Goal: Task Accomplishment & Management: Use online tool/utility

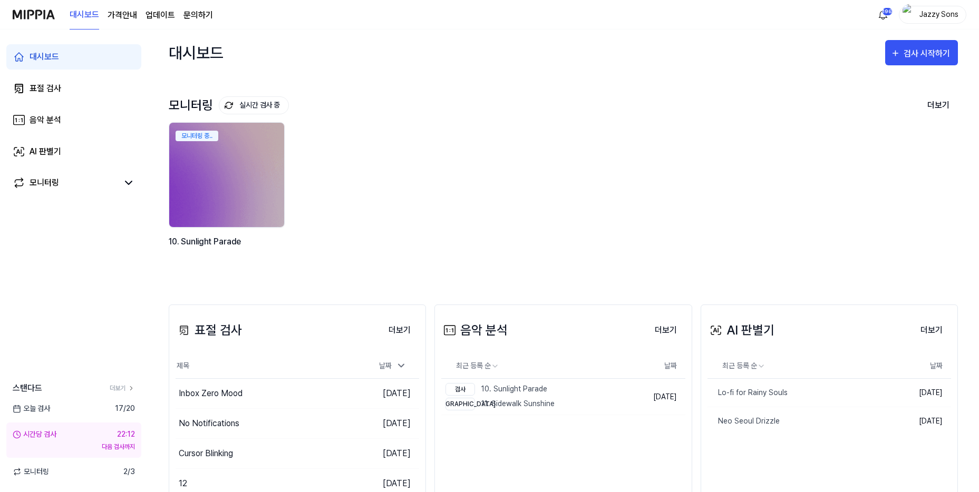
click at [433, 221] on div "모니터링 중.. 10. Sunlight Parade" at bounding box center [554, 197] width 789 height 151
drag, startPoint x: 47, startPoint y: 91, endPoint x: 19, endPoint y: 73, distance: 32.7
click at [47, 91] on div "표절 검사" at bounding box center [46, 88] width 32 height 13
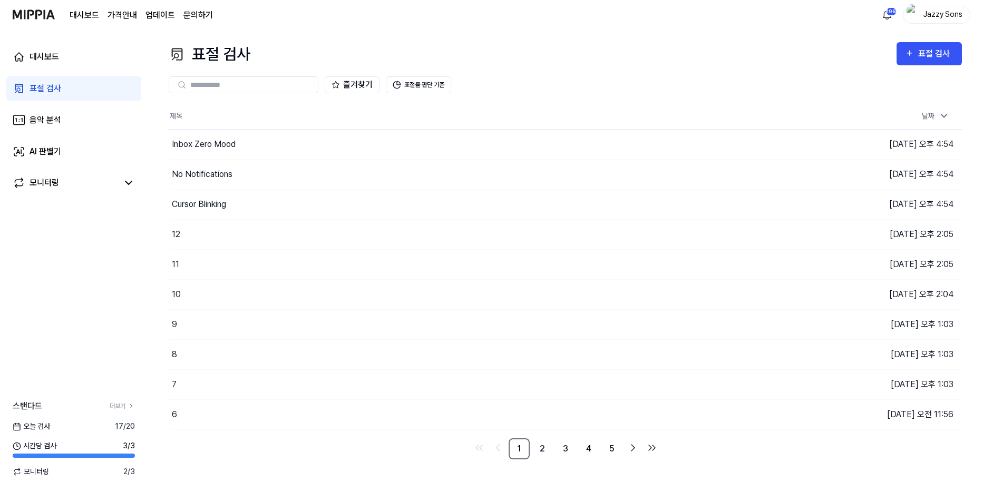
click at [41, 94] on div "표절 검사" at bounding box center [46, 88] width 32 height 13
click at [930, 54] on div "표절 검사" at bounding box center [935, 54] width 35 height 14
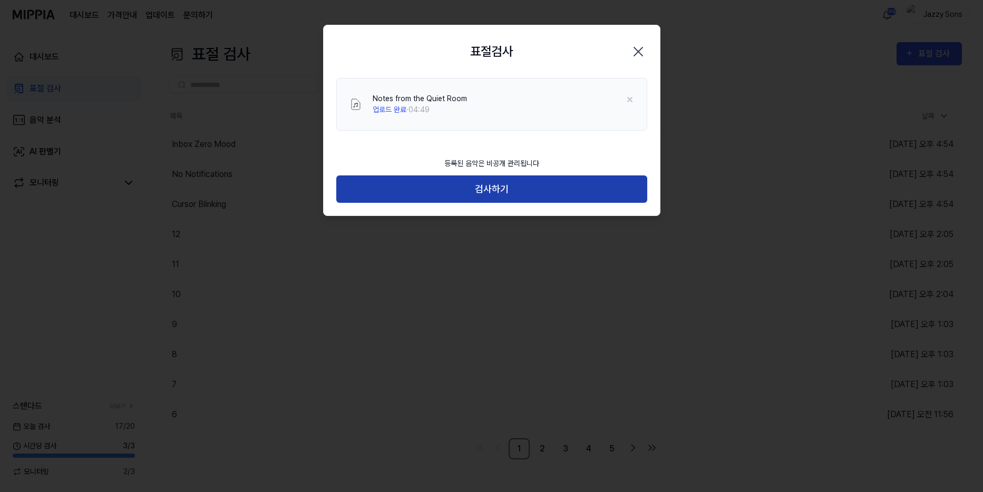
click at [410, 185] on button "검사하기" at bounding box center [491, 189] width 311 height 28
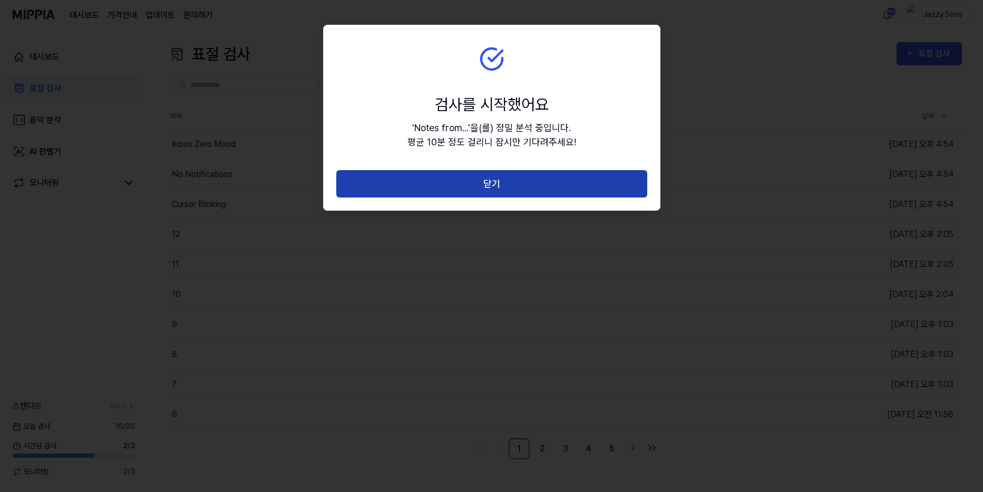
click at [436, 183] on button "닫기" at bounding box center [491, 184] width 311 height 28
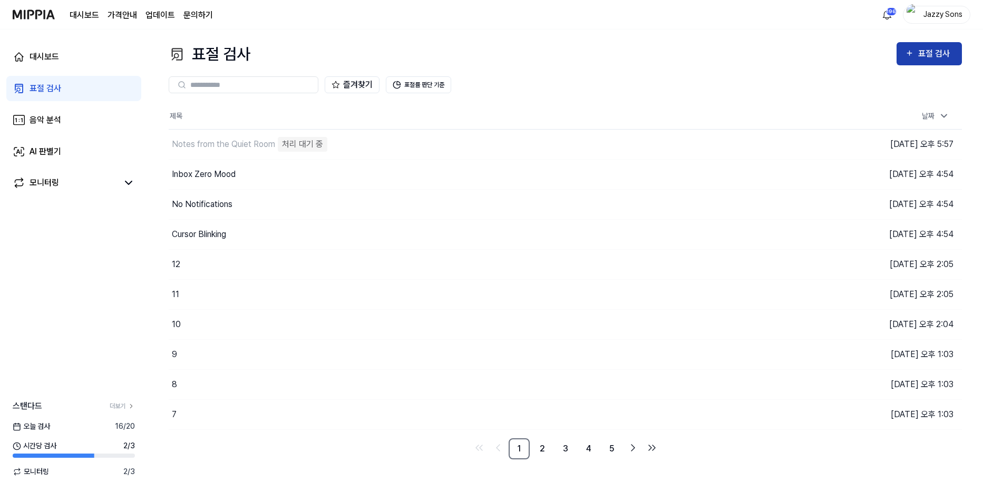
click at [908, 44] on button "표절 검사" at bounding box center [928, 53] width 65 height 23
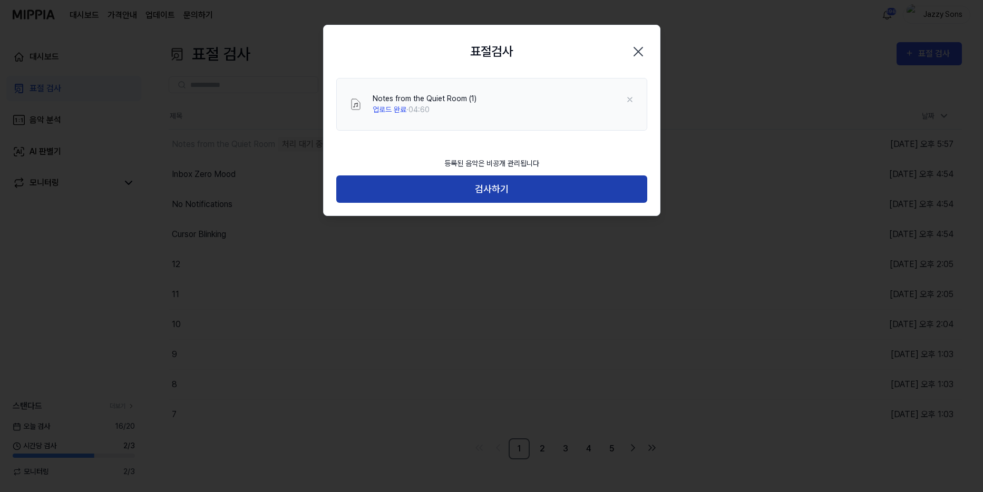
click at [481, 187] on button "검사하기" at bounding box center [491, 189] width 311 height 28
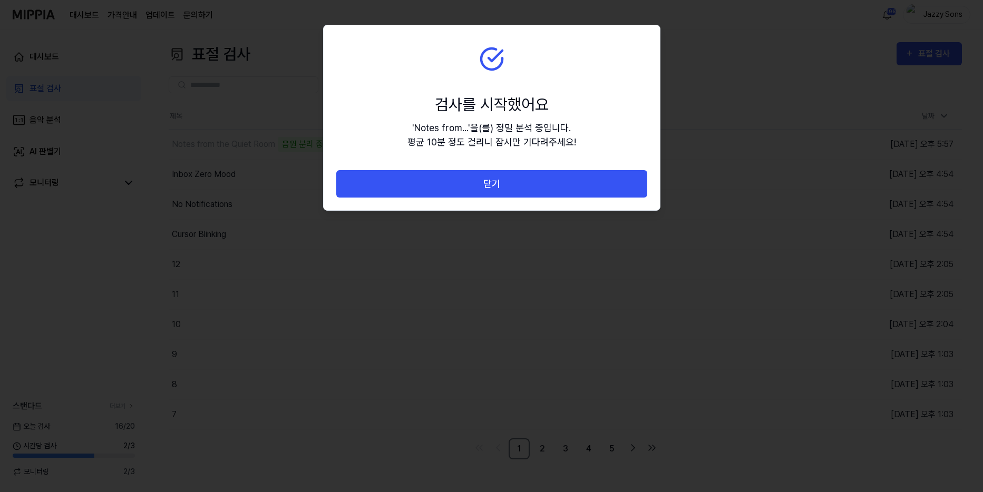
click at [520, 182] on button "닫기" at bounding box center [491, 184] width 311 height 28
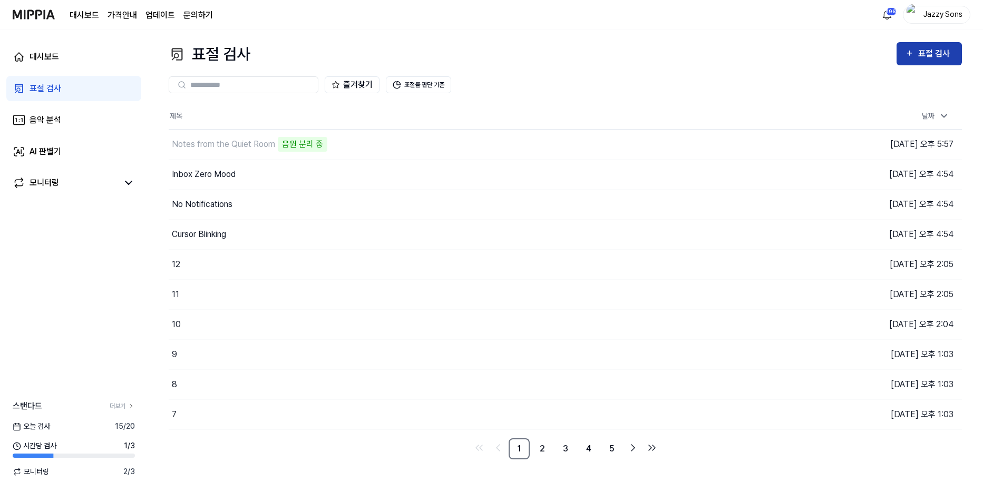
click at [926, 44] on button "표절 검사" at bounding box center [928, 53] width 65 height 23
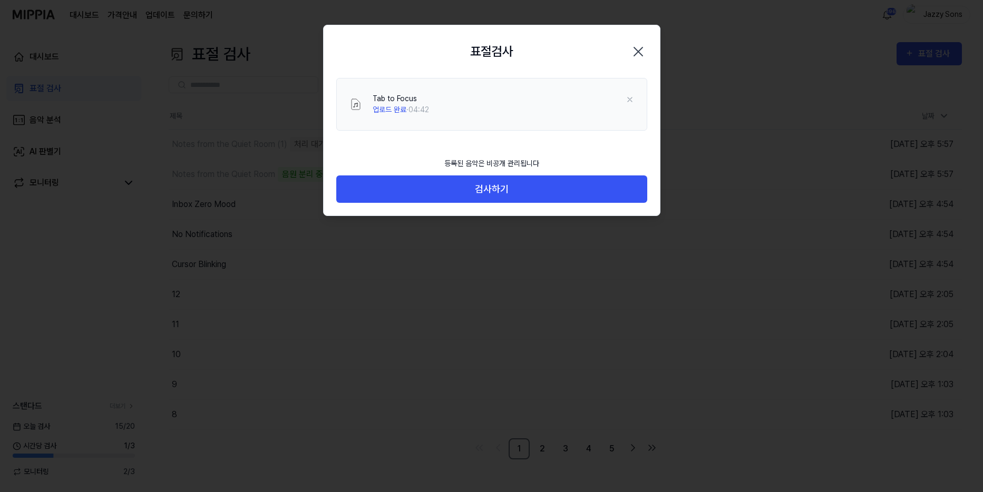
click at [497, 170] on div "등록된 음악은 비공개 관리됩니다" at bounding box center [491, 164] width 107 height 24
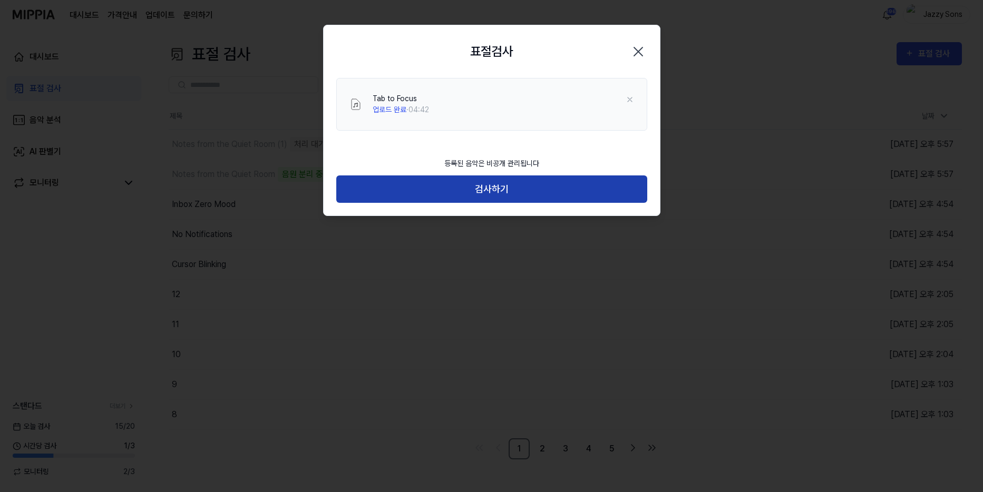
click at [503, 177] on button "검사하기" at bounding box center [491, 189] width 311 height 28
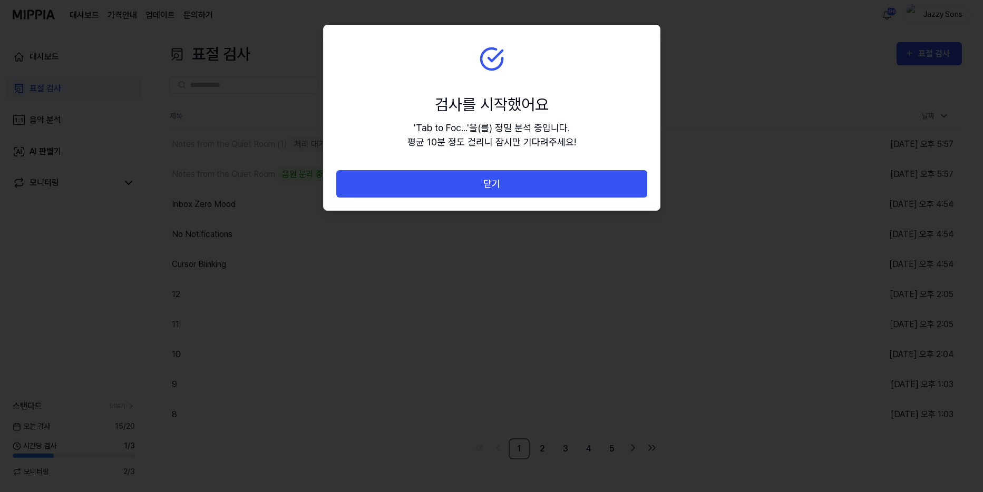
click at [473, 177] on button "닫기" at bounding box center [491, 184] width 311 height 28
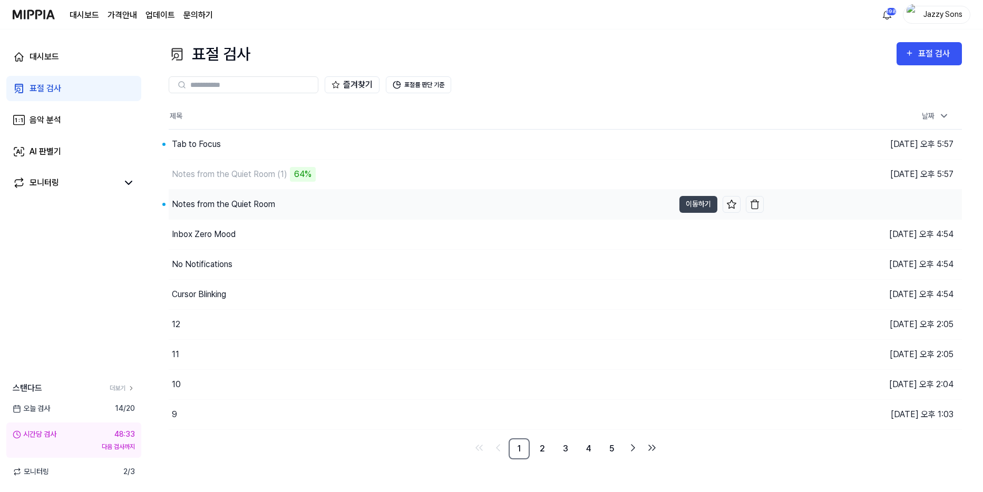
click at [247, 201] on div "Notes from the Quiet Room" at bounding box center [223, 204] width 103 height 13
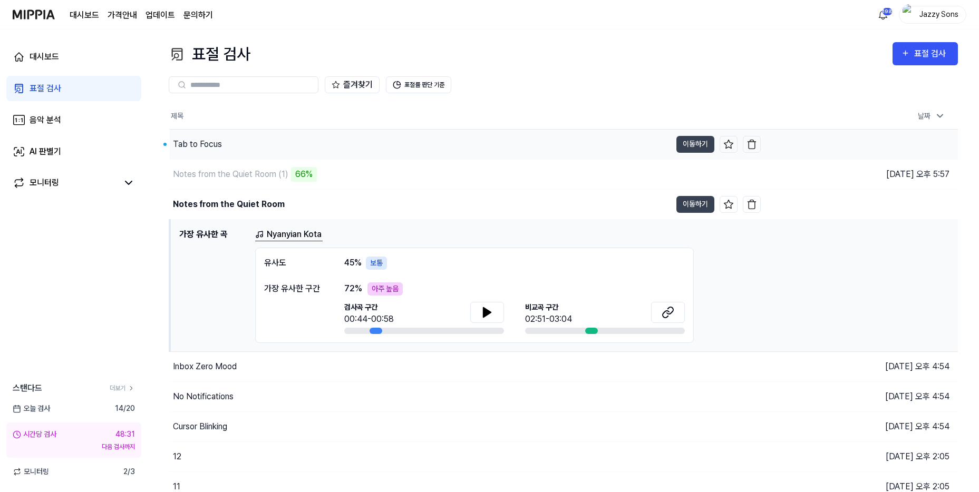
click at [188, 147] on div "Tab to Focus" at bounding box center [197, 144] width 49 height 13
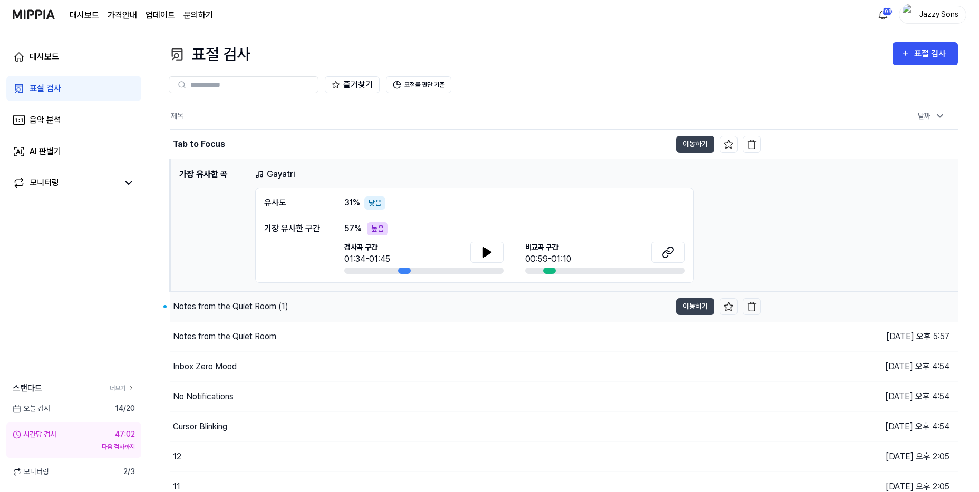
click at [213, 307] on div "Notes from the Quiet Room (1)" at bounding box center [230, 306] width 115 height 13
